Goal: Find specific page/section: Find specific page/section

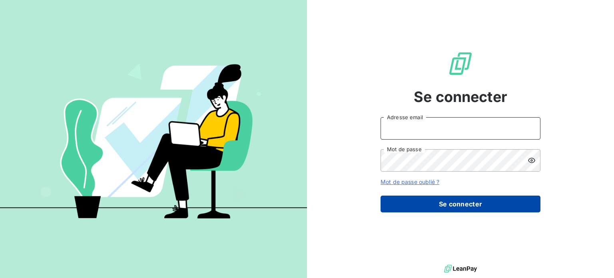
type input "[PERSON_NAME][EMAIL_ADDRESS][DOMAIN_NAME]"
click at [425, 200] on button "Se connecter" at bounding box center [461, 204] width 160 height 17
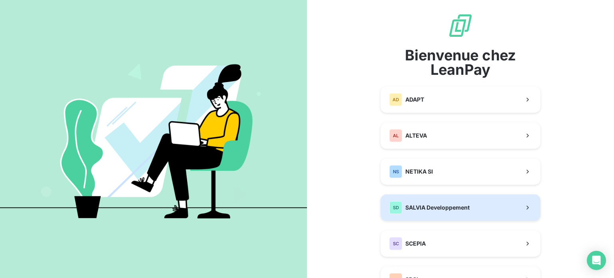
click at [432, 206] on span "SALVIA Developpement" at bounding box center [438, 208] width 64 height 8
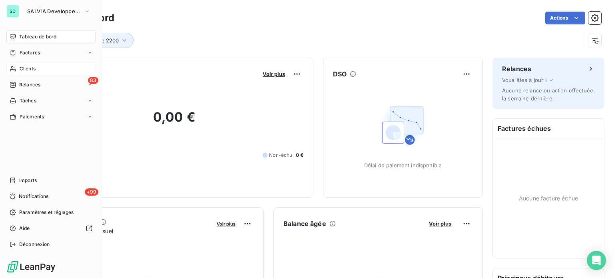
click at [31, 66] on span "Clients" at bounding box center [28, 68] width 16 height 7
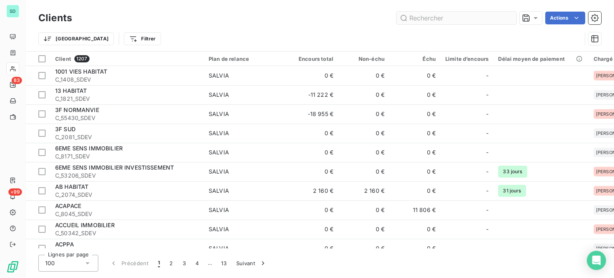
click at [413, 16] on input "text" at bounding box center [457, 18] width 120 height 13
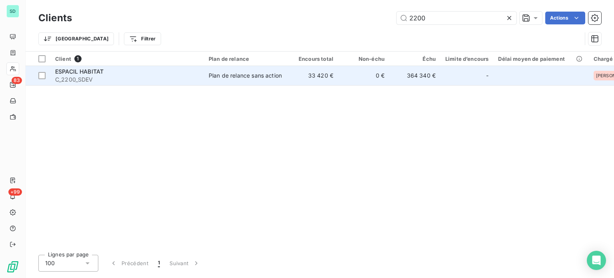
type input "2200"
click at [66, 71] on span "ESPACIL HABITAT" at bounding box center [79, 71] width 48 height 7
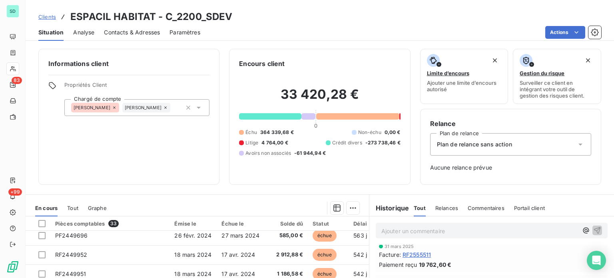
click at [421, 233] on p "Ajouter un commentaire ﻿" at bounding box center [480, 231] width 197 height 10
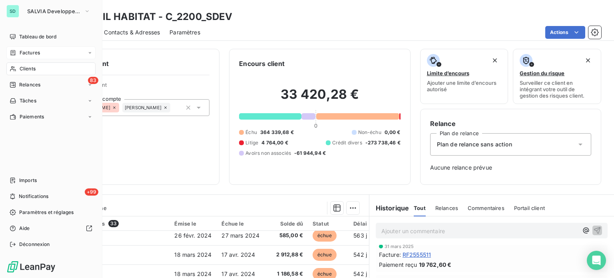
click at [26, 56] on span "Factures" at bounding box center [30, 52] width 20 height 7
click at [34, 67] on span "Factures" at bounding box center [29, 68] width 20 height 7
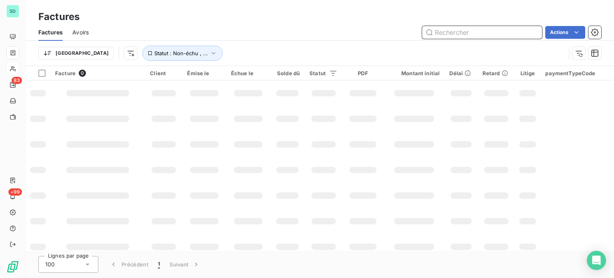
click at [492, 30] on input "text" at bounding box center [482, 32] width 120 height 13
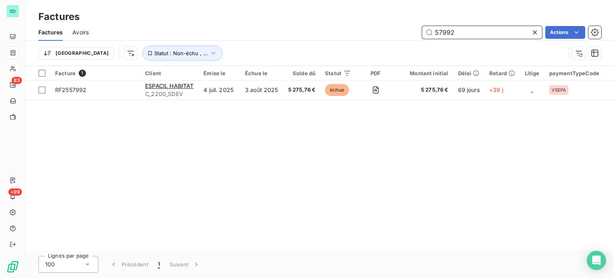
type input "57992"
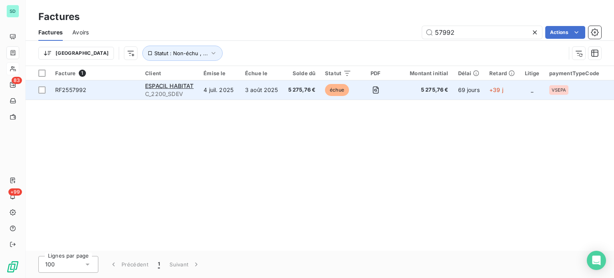
click at [68, 88] on span "RF2557992" at bounding box center [70, 89] width 31 height 7
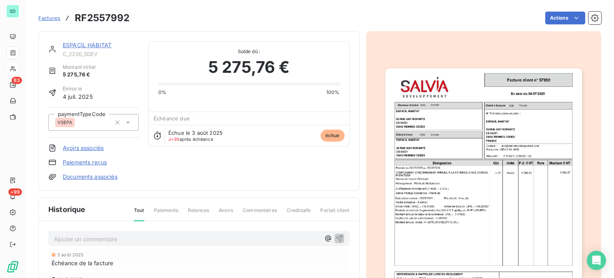
click at [438, 188] on img "button" at bounding box center [484, 207] width 197 height 278
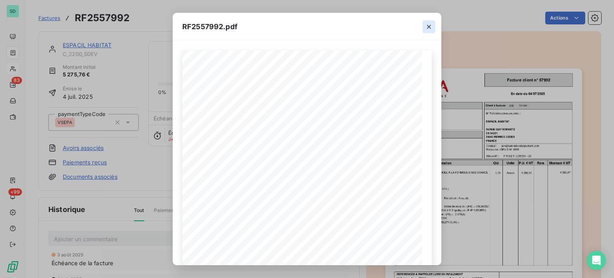
click at [428, 28] on icon "button" at bounding box center [429, 27] width 8 height 8
